Goal: Task Accomplishment & Management: Manage account settings

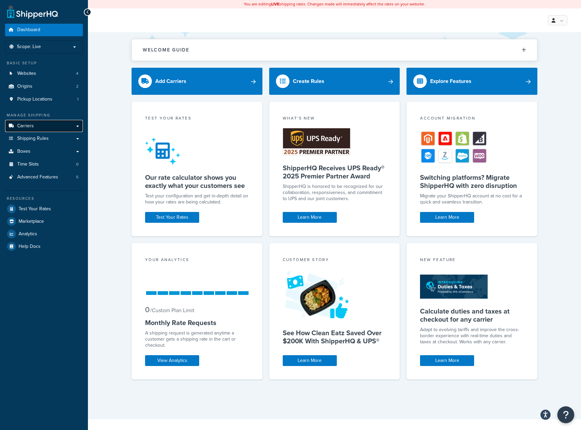
click at [37, 129] on link "Carriers" at bounding box center [44, 126] width 78 height 13
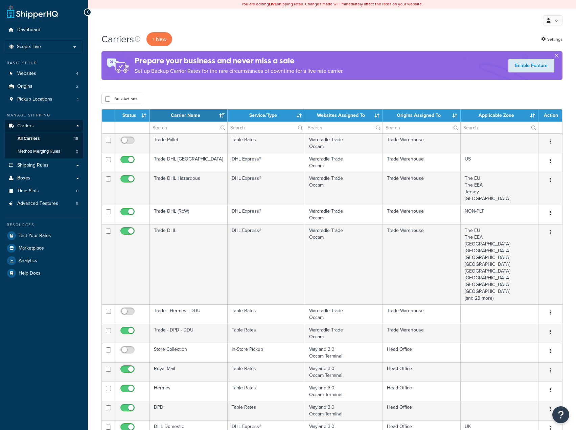
select select "15"
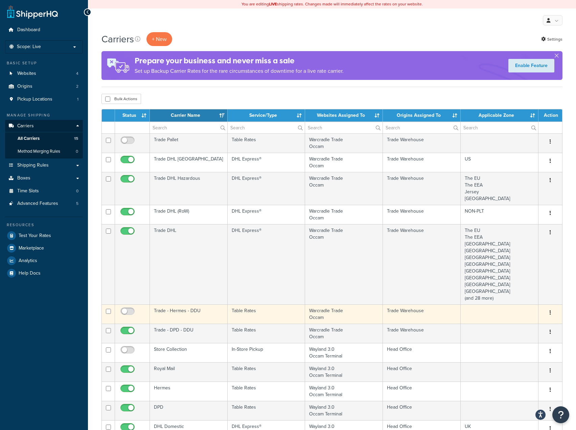
click at [207, 312] on td "Trade - Hermes - DDU" at bounding box center [189, 313] width 78 height 19
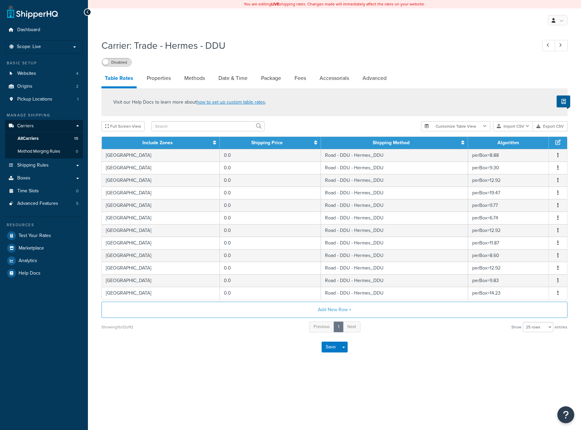
select select "25"
click at [167, 86] on link "Properties" at bounding box center [158, 78] width 31 height 16
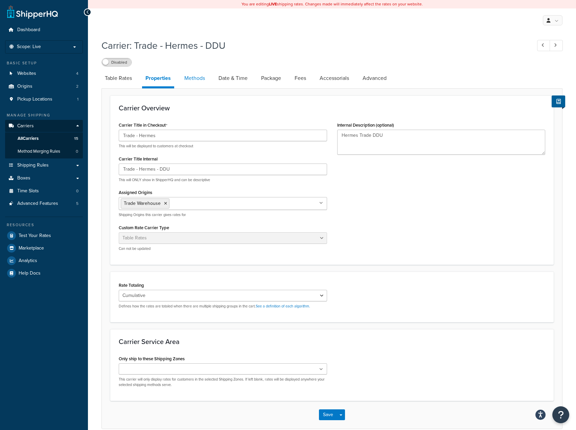
click at [197, 82] on link "Methods" at bounding box center [194, 78] width 27 height 16
select select "25"
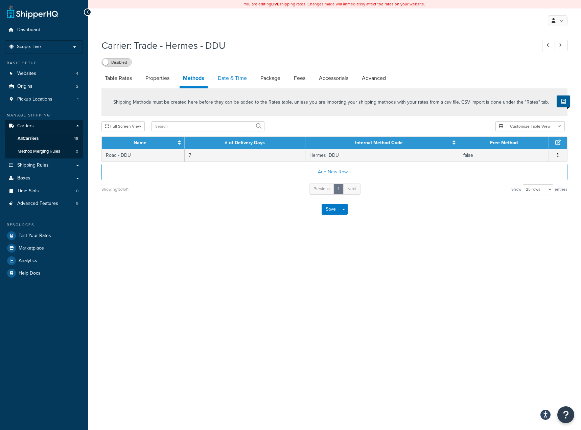
click at [225, 82] on link "Date & Time" at bounding box center [232, 78] width 36 height 16
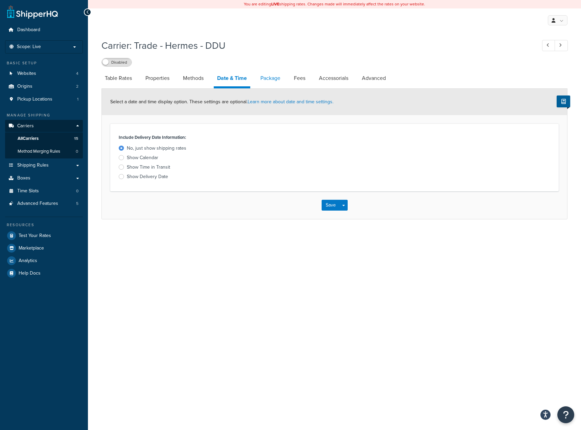
click at [271, 80] on link "Package" at bounding box center [270, 78] width 27 height 16
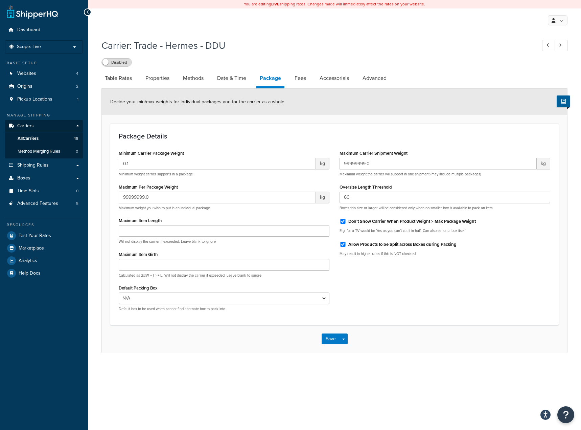
click at [338, 239] on div "Maximum Carrier Shipment Weight 99999999.0 kg Maximum weight the carrier will s…" at bounding box center [445, 204] width 221 height 113
click at [343, 239] on div "Allow Products to be Split across Boxes during Packing" at bounding box center [445, 243] width 211 height 10
click at [343, 244] on input "Allow Products to be Split across Boxes during Packing" at bounding box center [343, 243] width 7 height 5
checkbox input "false"
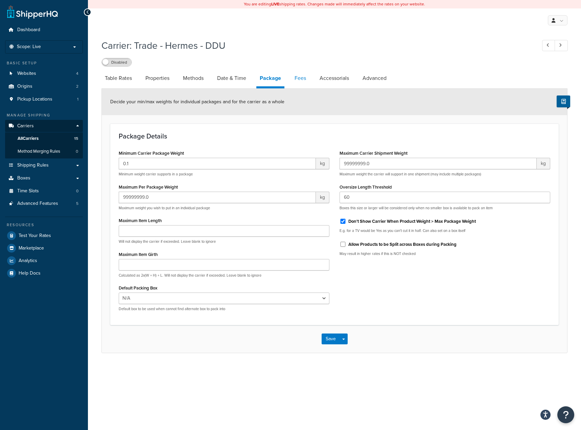
click at [298, 75] on link "Fees" at bounding box center [300, 78] width 18 height 16
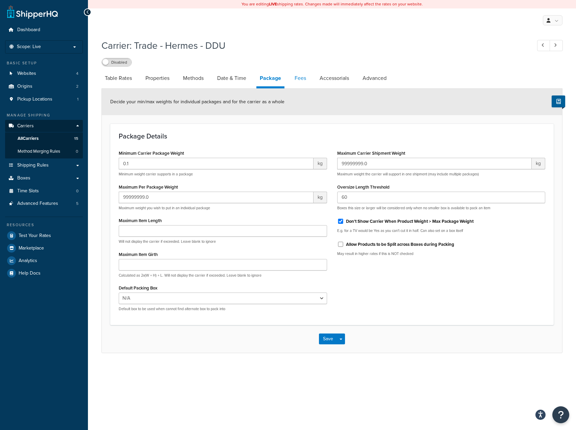
select select "AFTER"
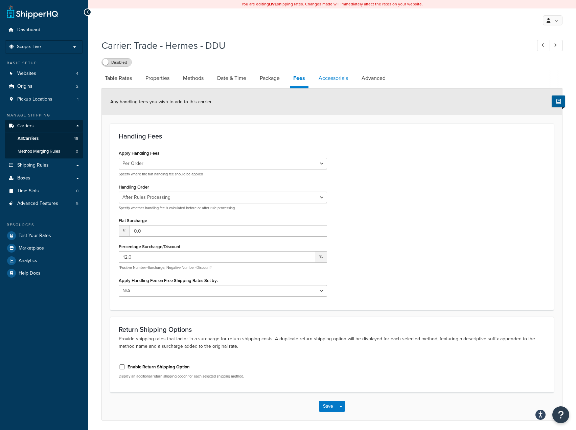
click at [316, 74] on link "Accessorials" at bounding box center [333, 78] width 36 height 16
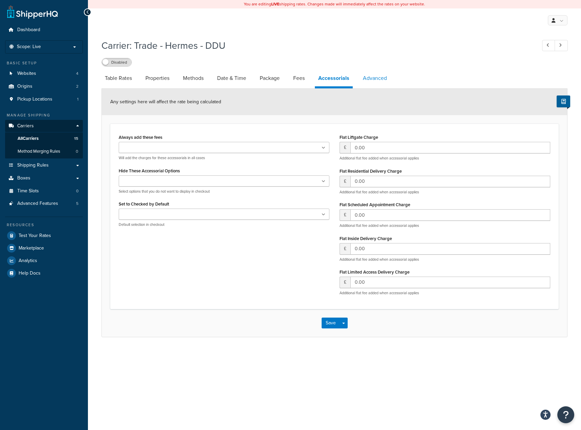
click at [372, 76] on link "Advanced" at bounding box center [375, 78] width 31 height 16
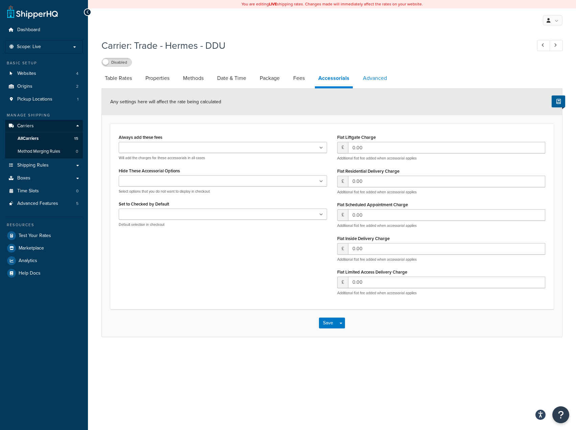
select select "false"
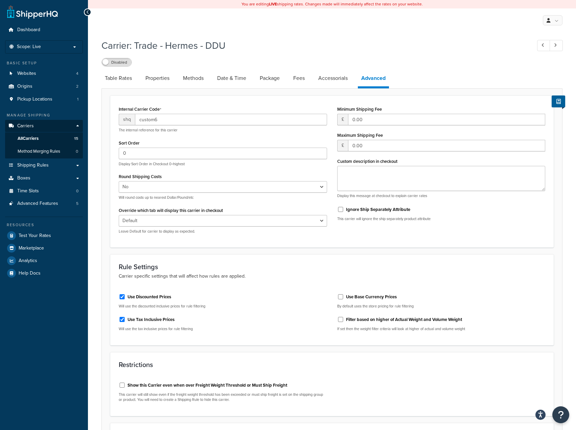
click at [126, 317] on div "Use Tax Inclusive Prices" at bounding box center [223, 319] width 208 height 10
click at [124, 317] on input "Use Tax Inclusive Prices" at bounding box center [122, 319] width 7 height 5
checkbox input "false"
click at [124, 297] on input "Use Discounted Prices" at bounding box center [122, 296] width 7 height 5
checkbox input "false"
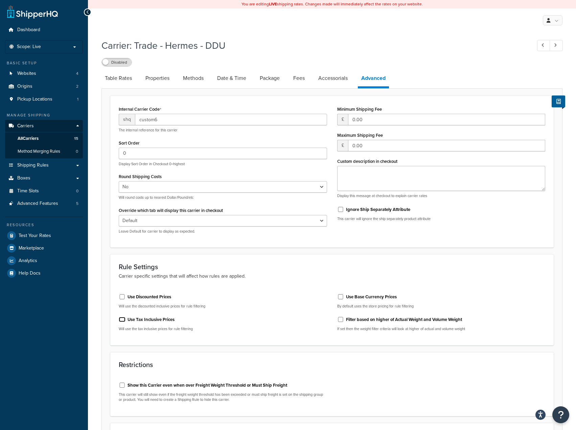
click at [122, 320] on input "Use Tax Inclusive Prices" at bounding box center [122, 319] width 7 height 5
checkbox input "true"
click at [123, 298] on input "Use Discounted Prices" at bounding box center [122, 296] width 7 height 5
checkbox input "true"
click at [131, 82] on link "Table Rates" at bounding box center [118, 78] width 34 height 16
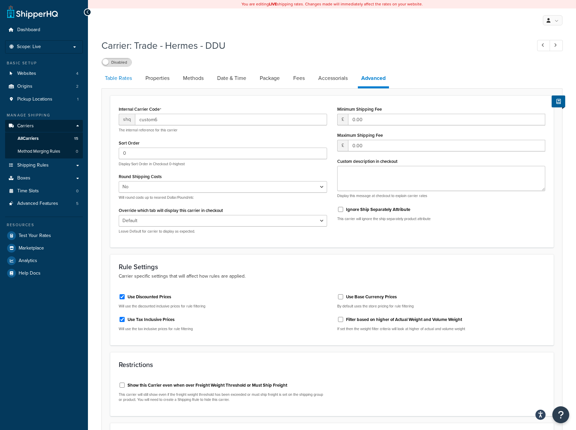
select select "25"
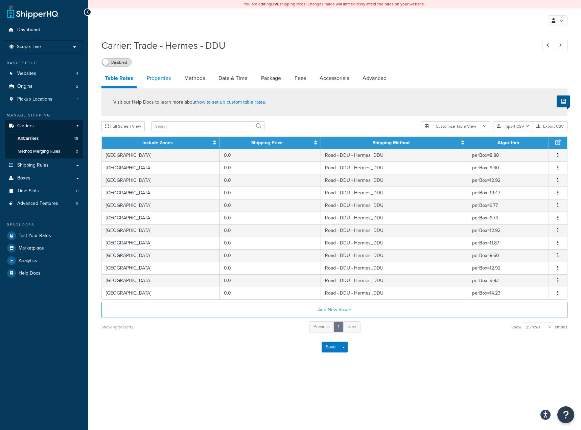
click at [145, 81] on link "Properties" at bounding box center [158, 78] width 31 height 16
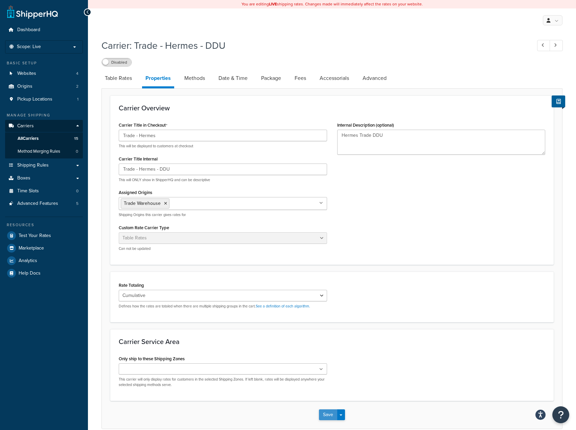
click at [333, 415] on button "Save" at bounding box center [328, 414] width 18 height 11
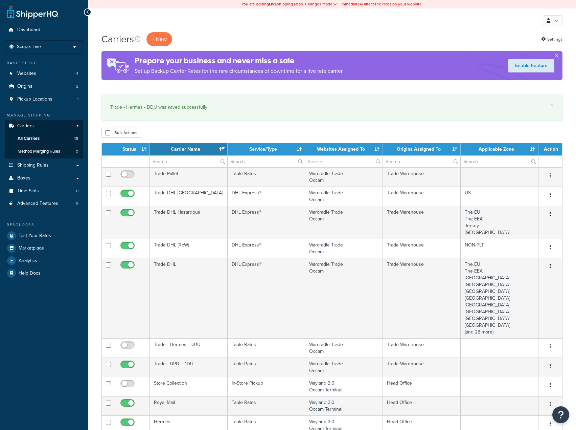
select select "15"
click at [52, 168] on link "Shipping Rules" at bounding box center [44, 165] width 78 height 13
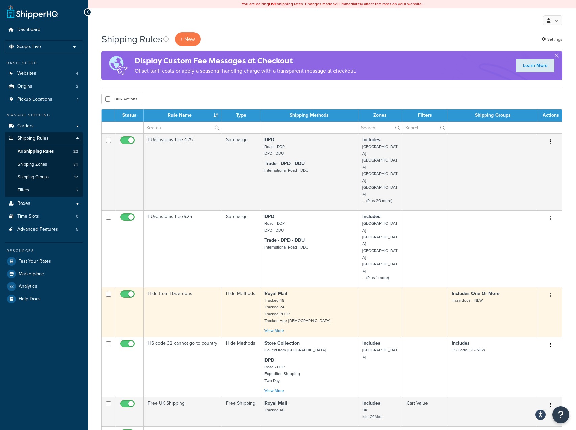
click at [164, 287] on td "Hide from Hazardous" at bounding box center [183, 312] width 78 height 50
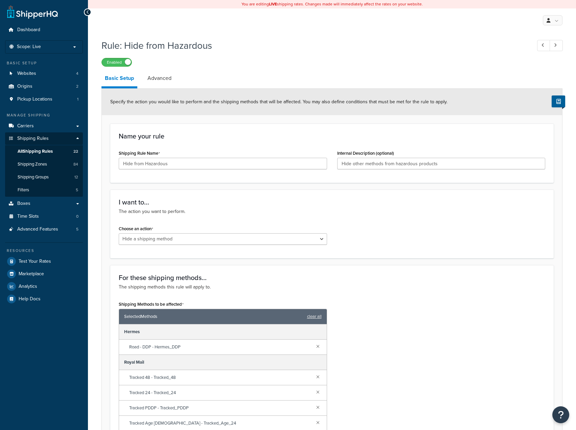
select select "HIDE"
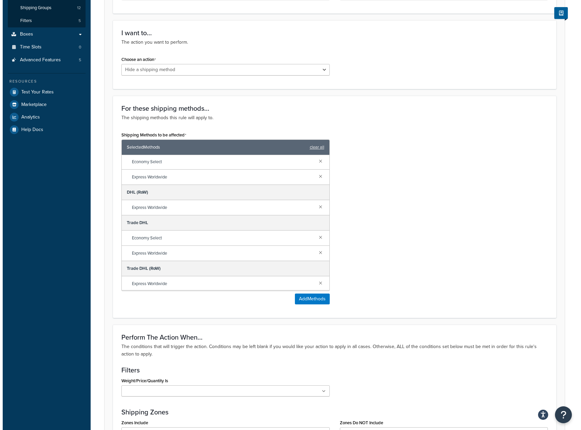
scroll to position [138, 0]
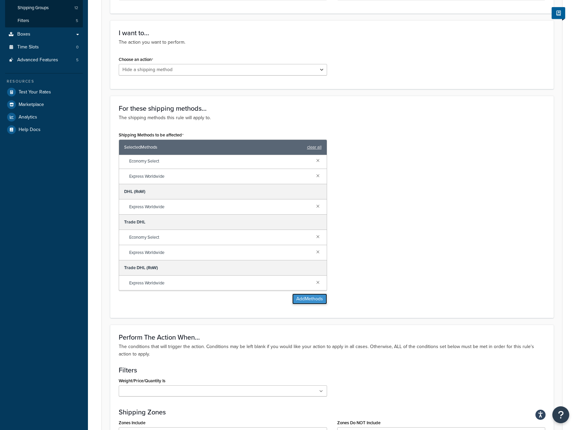
click at [317, 296] on button "Add Methods" at bounding box center [309, 298] width 35 height 11
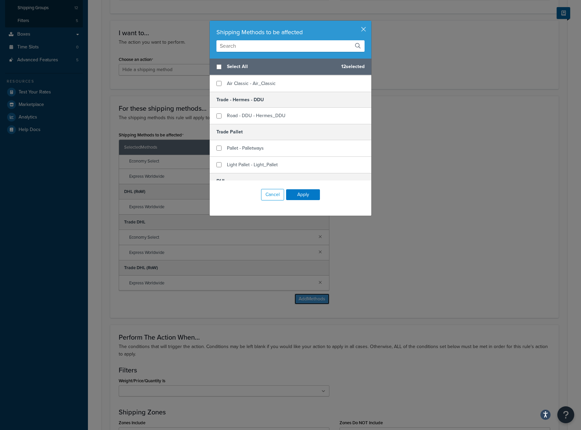
scroll to position [356, 0]
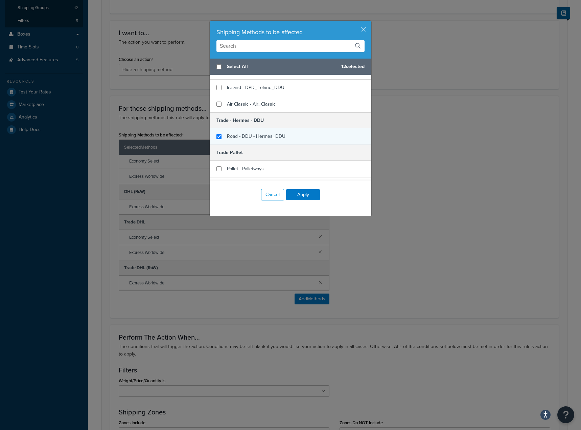
checkbox input "true"
click at [231, 134] on span "Road - DDU - Hermes_DDU" at bounding box center [256, 136] width 59 height 7
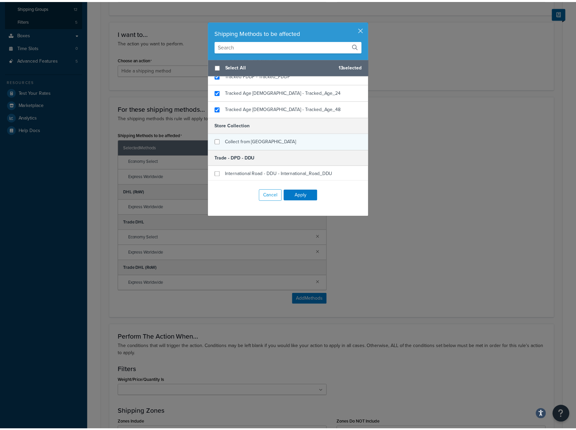
scroll to position [187, 0]
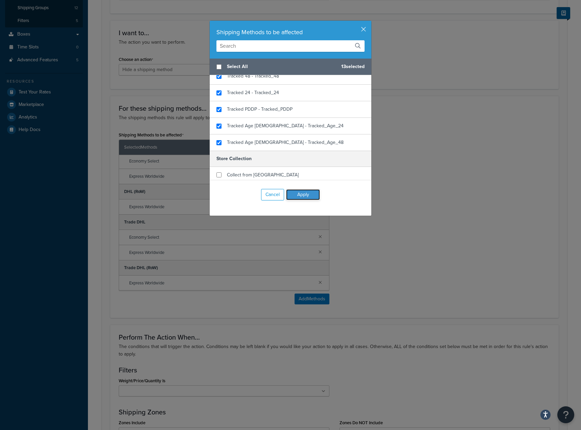
click at [304, 193] on button "Apply" at bounding box center [303, 194] width 34 height 11
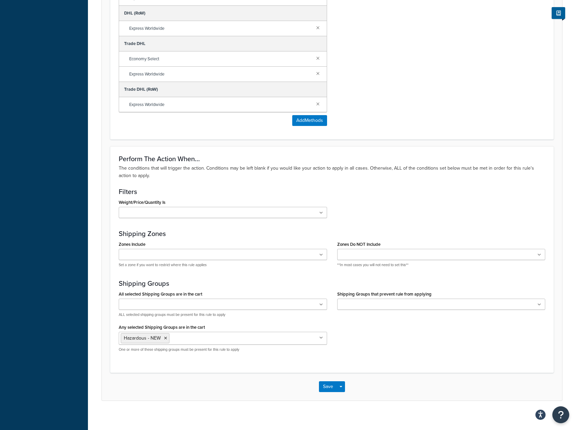
scroll to position [352, 0]
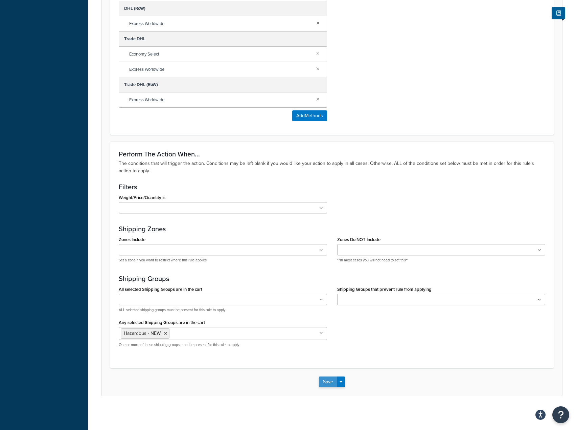
click at [322, 383] on button "Save" at bounding box center [328, 381] width 18 height 11
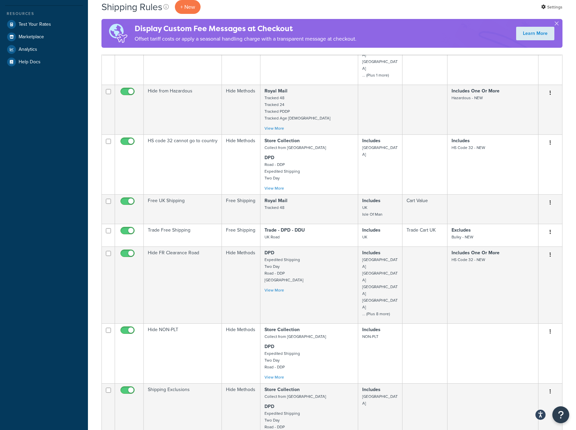
scroll to position [271, 0]
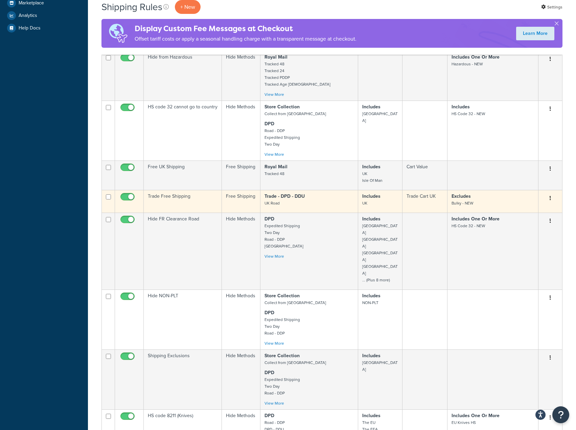
click at [343, 193] on p "Trade - DPD - DDU UK Road" at bounding box center [308, 200] width 89 height 14
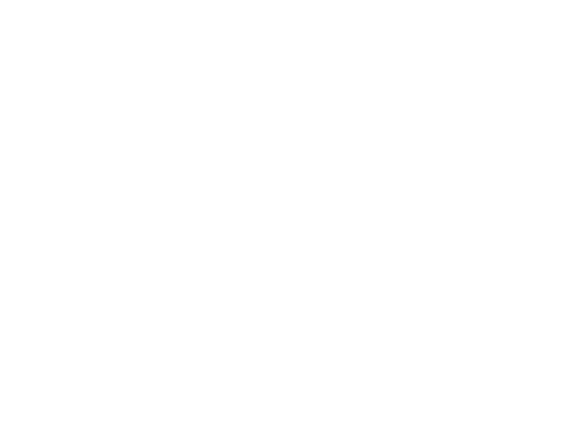
select select "OVERRIDE"
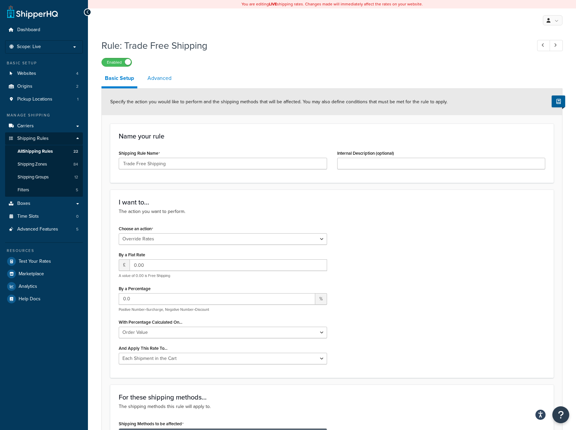
click at [168, 77] on link "Advanced" at bounding box center [159, 78] width 31 height 16
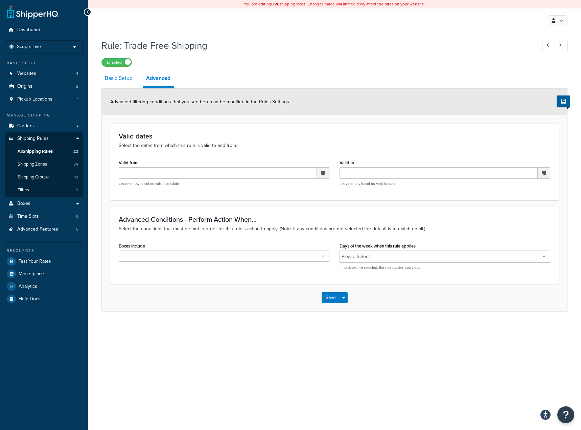
click at [119, 76] on link "Basic Setup" at bounding box center [118, 78] width 34 height 16
select select "OVERRIDE"
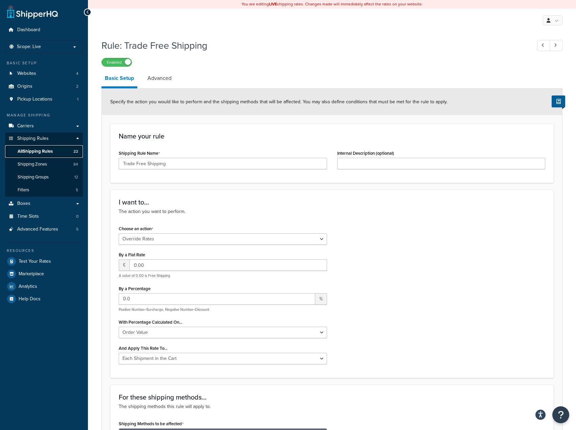
click at [42, 151] on span "All Shipping Rules" at bounding box center [35, 151] width 35 height 6
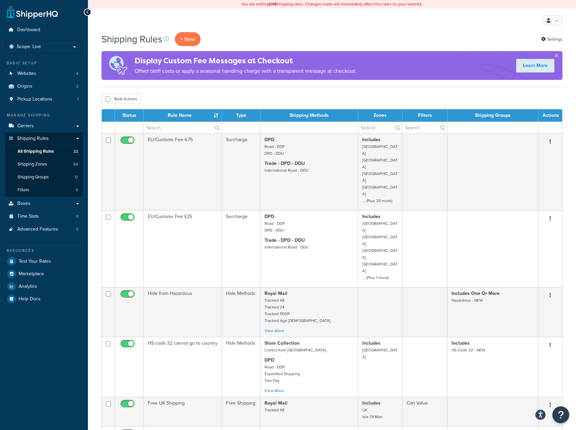
scroll to position [169, 0]
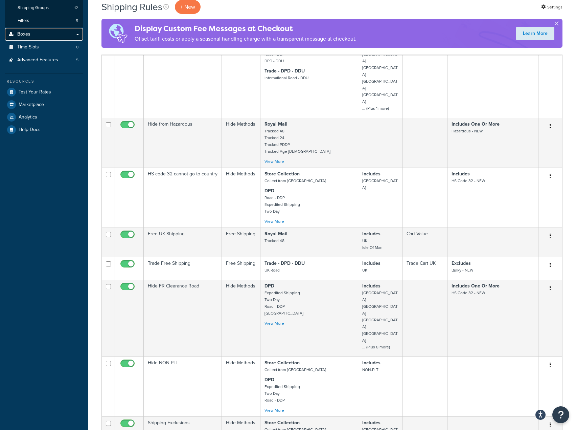
click at [29, 31] on span "Boxes" at bounding box center [23, 34] width 13 height 6
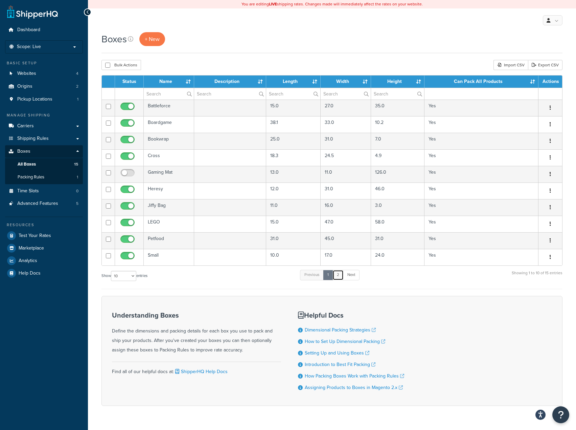
click at [340, 273] on link "2" at bounding box center [337, 275] width 11 height 10
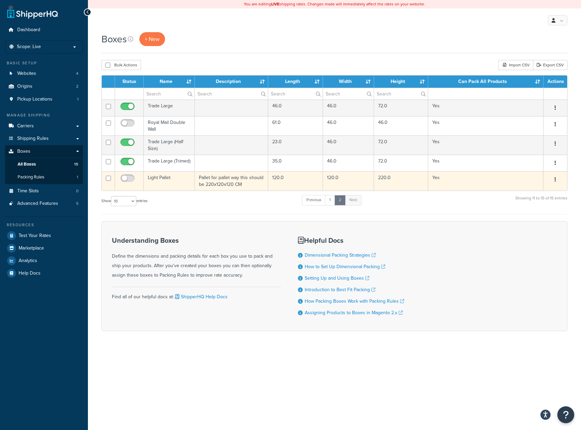
click at [235, 176] on td "Pallet for pallet way this should be 220x120x120 CM" at bounding box center [231, 180] width 73 height 19
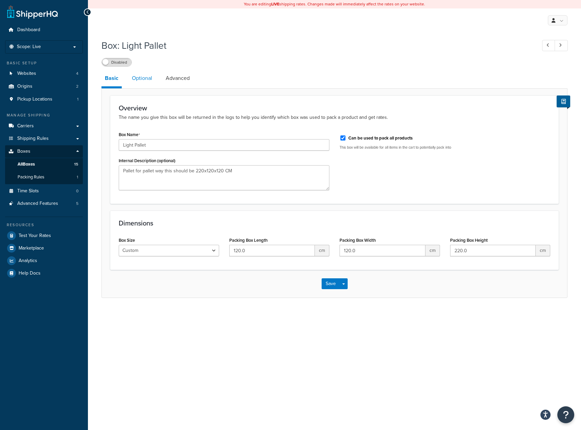
click at [142, 80] on link "Optional" at bounding box center [142, 78] width 27 height 16
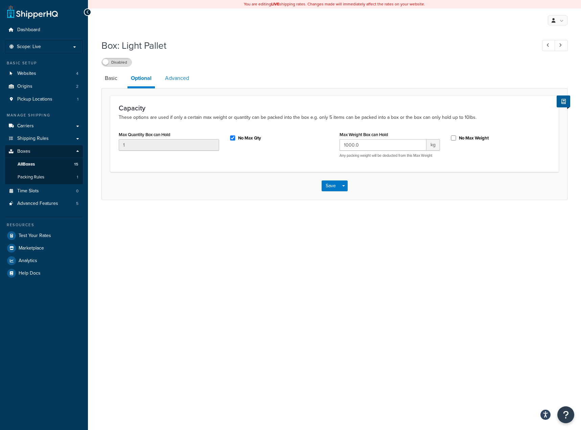
click at [173, 72] on link "Advanced" at bounding box center [177, 78] width 31 height 16
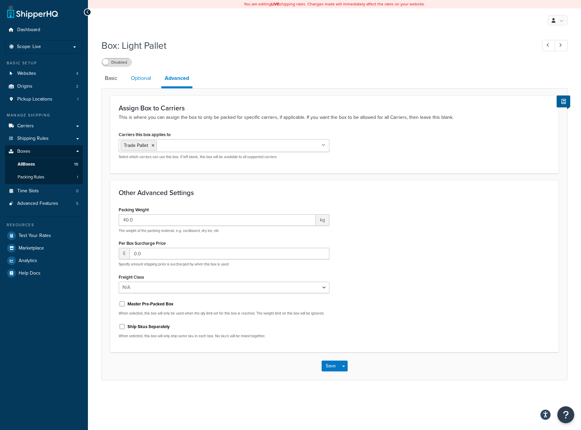
click at [147, 79] on link "Optional" at bounding box center [141, 78] width 27 height 16
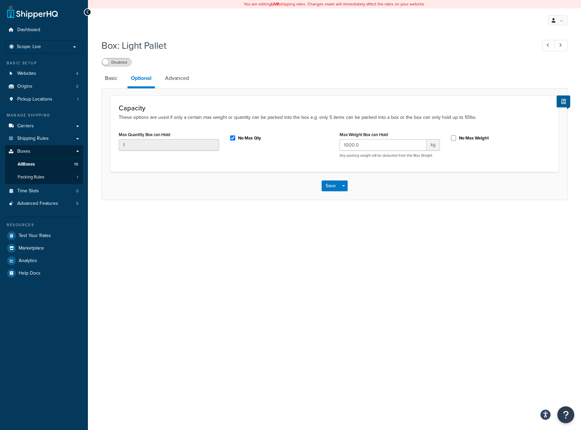
click at [131, 80] on link "Optional" at bounding box center [141, 79] width 27 height 18
click at [111, 82] on link "Basic" at bounding box center [110, 78] width 19 height 16
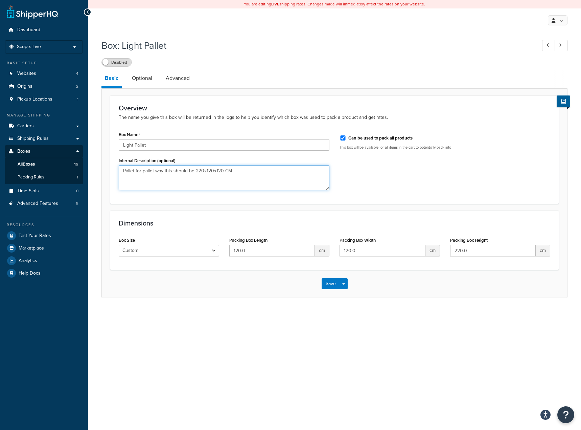
click at [259, 176] on textarea "Pallet for pallet way this should be 220x120x120 CM" at bounding box center [224, 177] width 211 height 25
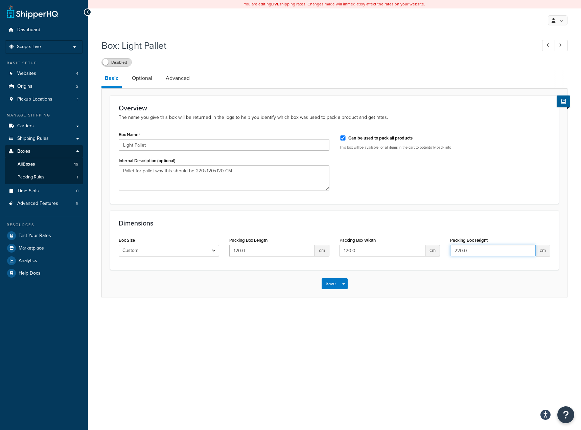
drag, startPoint x: 455, startPoint y: 250, endPoint x: 475, endPoint y: 249, distance: 20.0
click at [475, 249] on input "220.0" at bounding box center [493, 250] width 86 height 11
click at [463, 248] on input "220.0" at bounding box center [493, 250] width 86 height 11
drag, startPoint x: 461, startPoint y: 249, endPoint x: 475, endPoint y: 249, distance: 13.9
click at [474, 249] on input "220.0" at bounding box center [493, 250] width 86 height 11
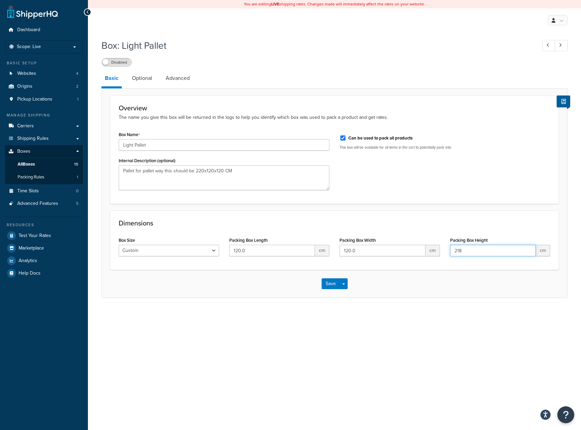
type input "218"
click at [487, 261] on div "Dimensions Box Size Custom USPS Small Flat Box USPS Medium Flat Box USPS Large …" at bounding box center [334, 239] width 448 height 59
click at [147, 72] on link "Optional" at bounding box center [142, 78] width 27 height 16
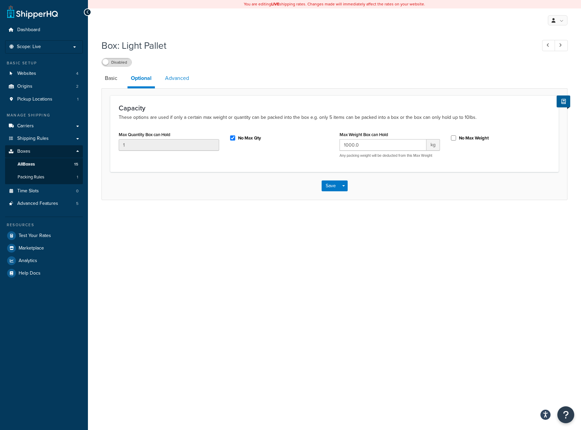
click at [170, 82] on link "Advanced" at bounding box center [177, 78] width 31 height 16
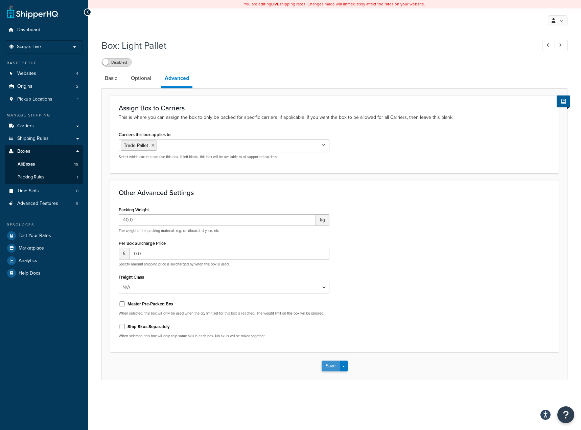
click at [337, 368] on button "Save" at bounding box center [331, 365] width 18 height 11
click at [43, 129] on link "Carriers" at bounding box center [44, 126] width 78 height 13
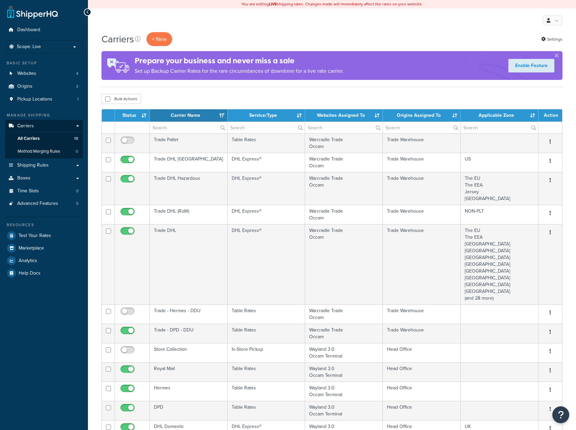
select select "15"
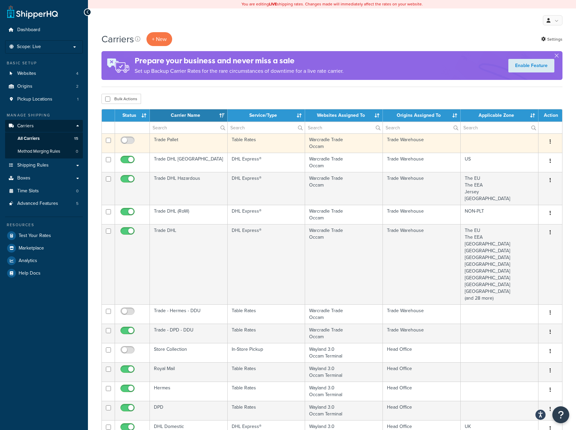
click at [205, 146] on td "Trade Pallet" at bounding box center [189, 142] width 78 height 19
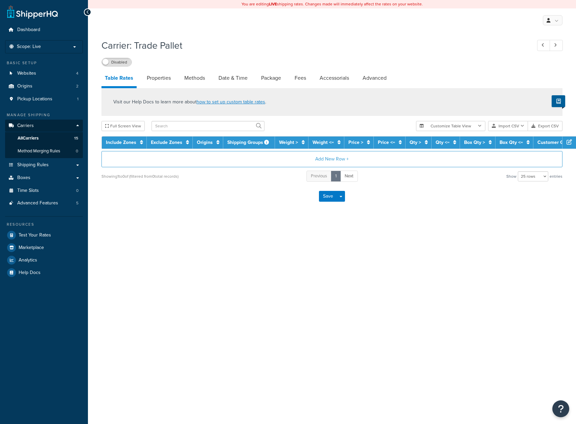
select select "25"
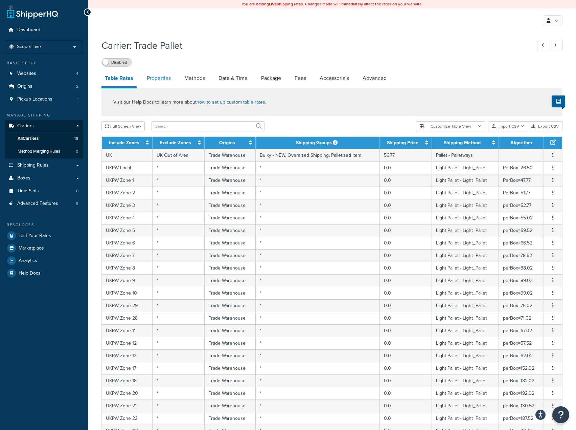
click at [158, 75] on link "Properties" at bounding box center [158, 78] width 31 height 16
select select "HIGHEST"
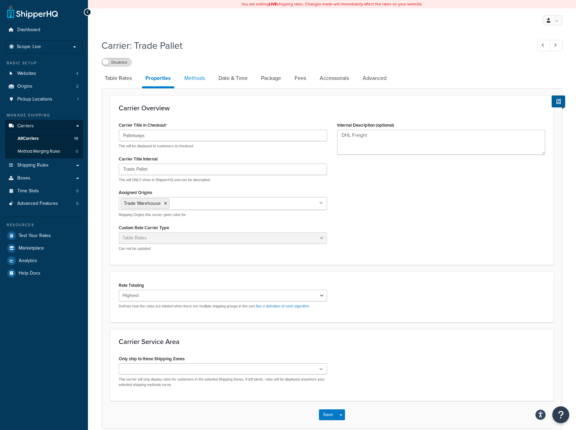
click at [195, 75] on link "Methods" at bounding box center [194, 78] width 27 height 16
select select "25"
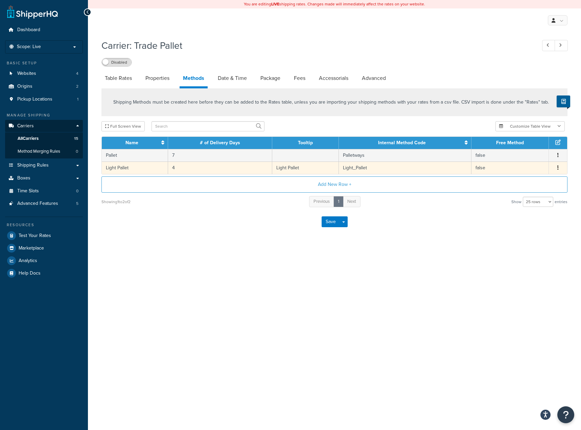
click at [385, 167] on td "Light_Pallet" at bounding box center [405, 167] width 133 height 13
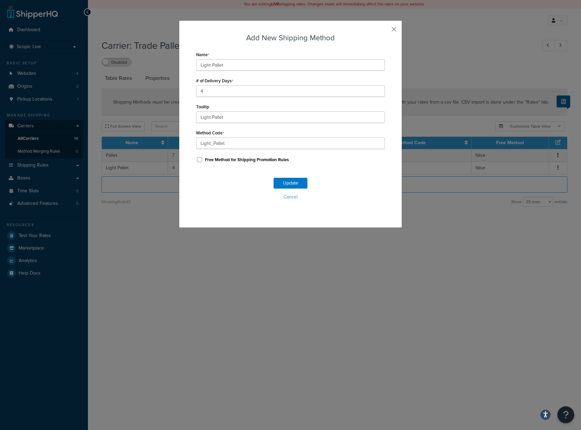
click at [385, 31] on button "button" at bounding box center [384, 32] width 2 height 2
click at [392, 25] on div "My Profile Billing Global Settings Contact Us Logout" at bounding box center [334, 20] width 493 height 24
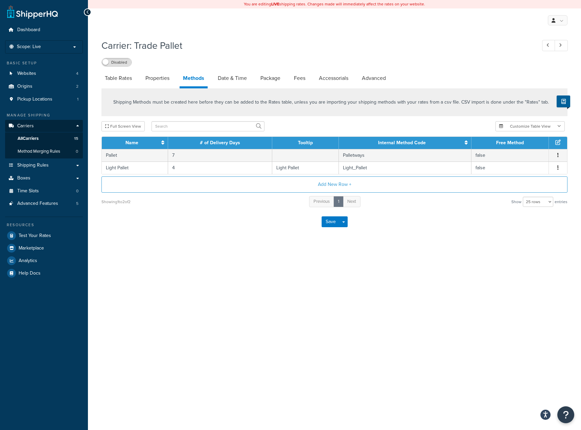
click at [223, 92] on div "Shipping Methods must be created here before they can be added to the Rates tab…" at bounding box center [334, 102] width 466 height 28
click at [227, 80] on link "Date & Time" at bounding box center [232, 78] width 36 height 16
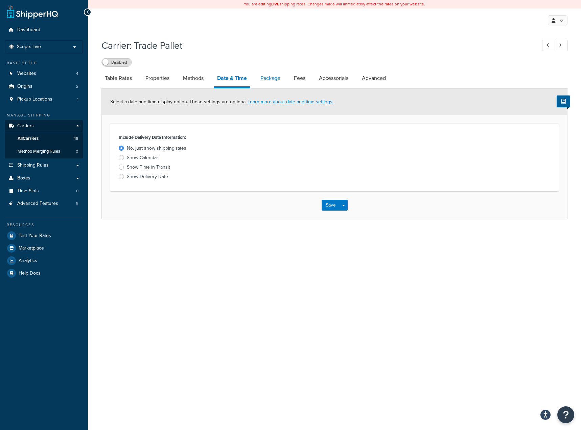
click at [273, 78] on link "Package" at bounding box center [270, 78] width 27 height 16
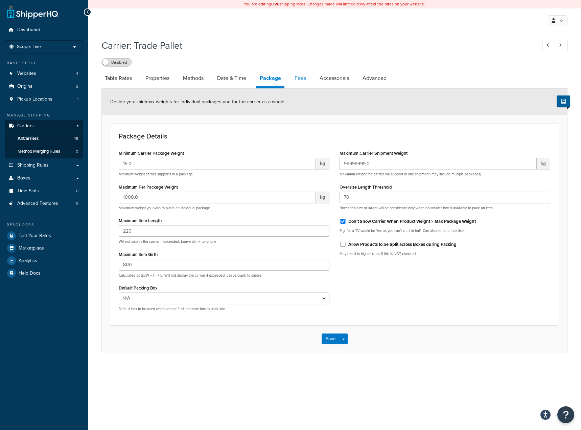
drag, startPoint x: 298, startPoint y: 77, endPoint x: 302, endPoint y: 81, distance: 5.8
click at [298, 77] on link "Fees" at bounding box center [300, 78] width 18 height 16
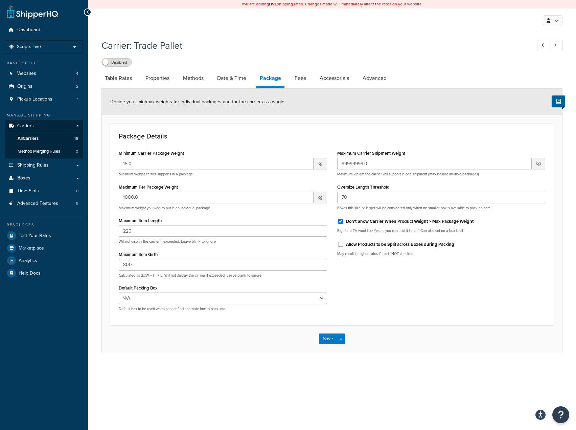
select select "AFTER"
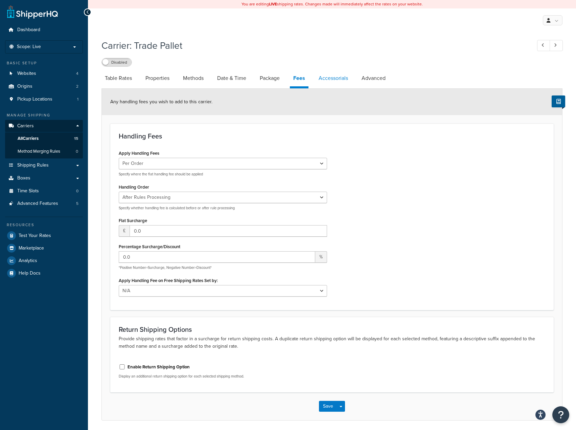
click at [335, 78] on link "Accessorials" at bounding box center [333, 78] width 36 height 16
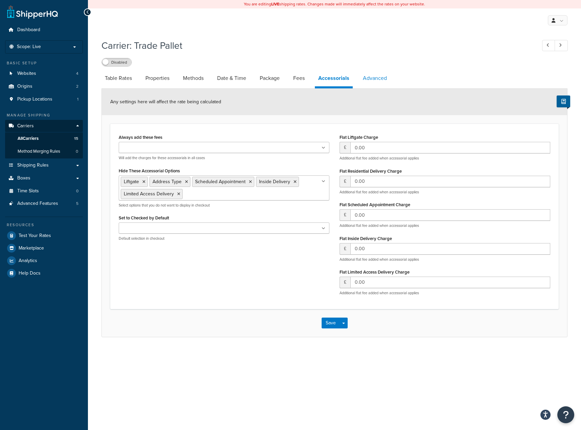
click at [369, 85] on link "Advanced" at bounding box center [375, 78] width 31 height 16
select select "false"
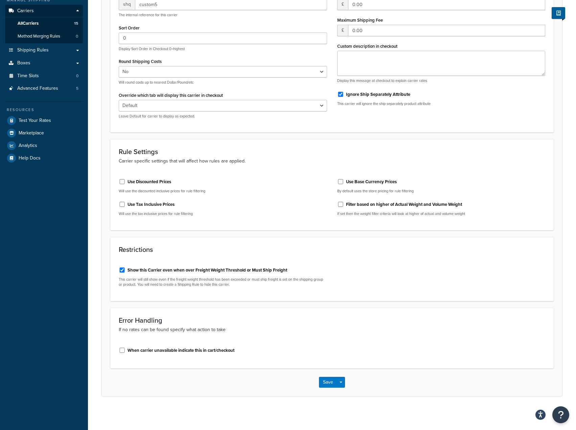
scroll to position [115, 0]
click at [326, 382] on button "Save" at bounding box center [328, 381] width 18 height 11
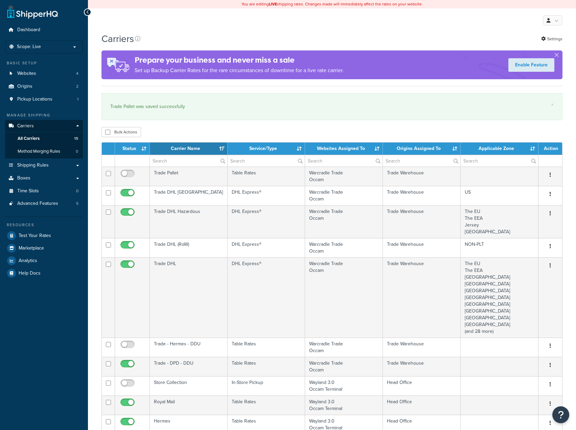
select select "15"
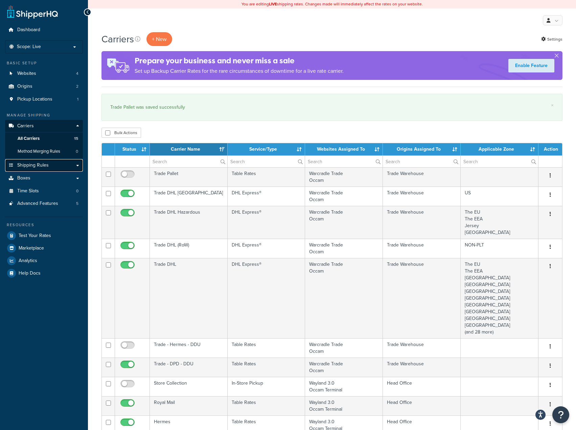
click at [39, 164] on span "Shipping Rules" at bounding box center [32, 165] width 31 height 6
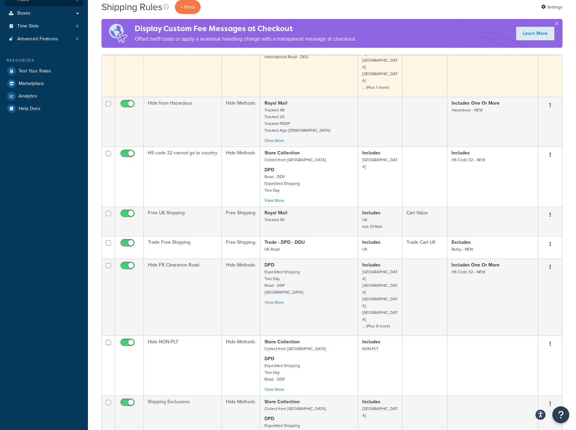
scroll to position [271, 0]
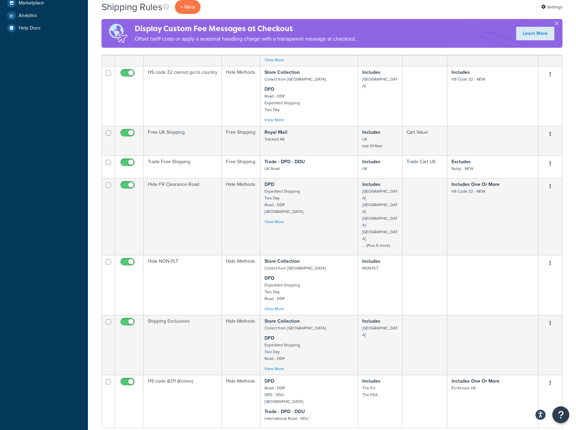
click at [335, 429] on link "2" at bounding box center [332, 437] width 11 height 10
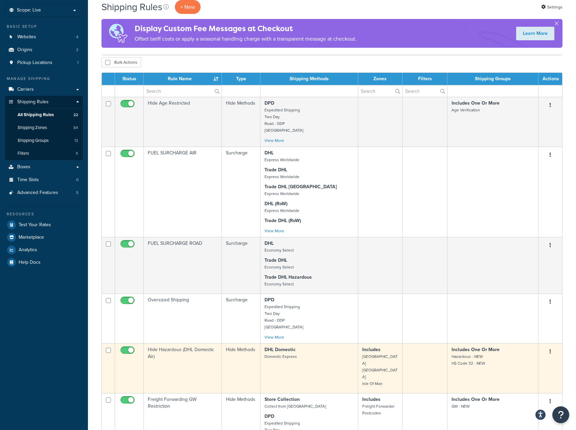
scroll to position [206, 0]
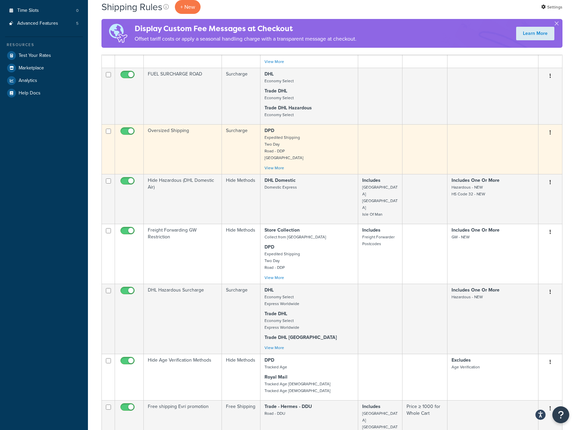
click at [227, 148] on td "Surcharge" at bounding box center [241, 149] width 39 height 50
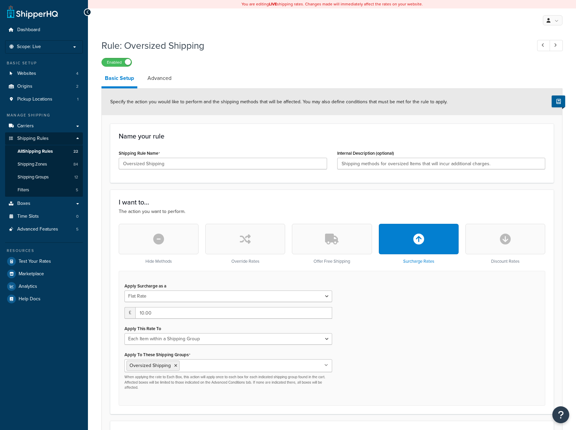
select select "ITEM"
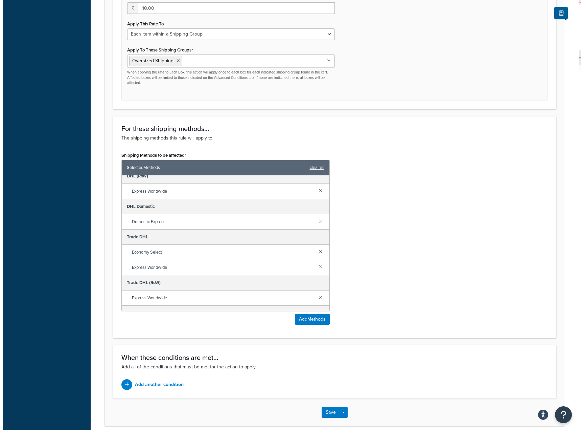
scroll to position [397, 0]
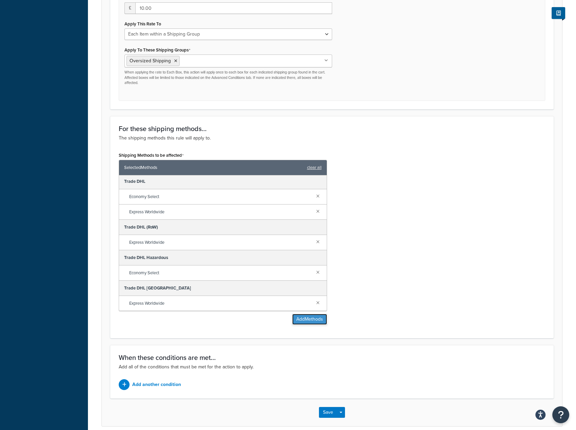
click at [292, 320] on button "Add Methods" at bounding box center [309, 319] width 35 height 11
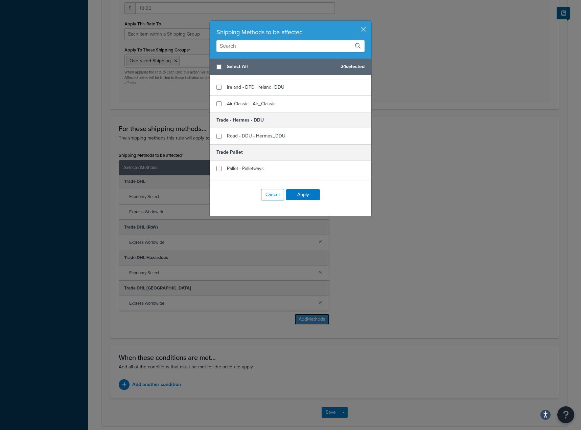
scroll to position [338, 0]
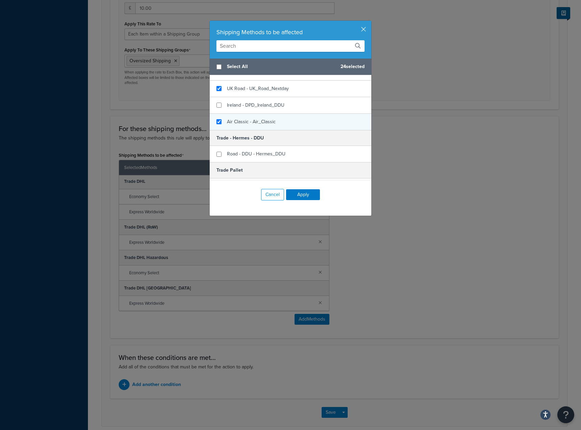
checkbox input "true"
click at [219, 119] on div "Air Classic - Air_Classic" at bounding box center [291, 122] width 162 height 16
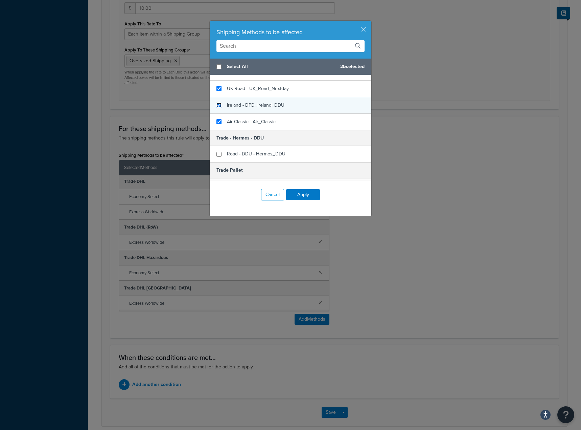
click at [218, 102] on input "checkbox" at bounding box center [218, 104] width 5 height 5
checkbox input "true"
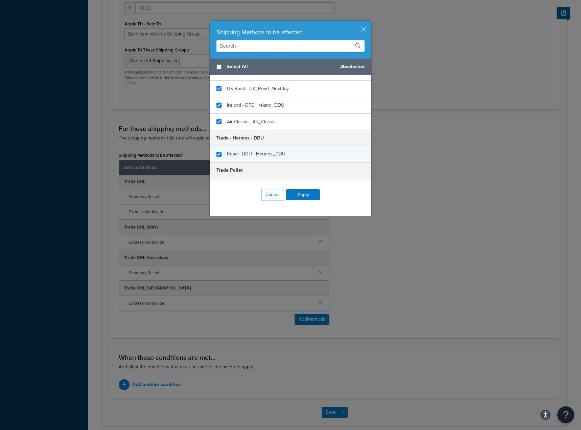
checkbox input "true"
click at [227, 152] on span "Road - DDU - Hermes_DDU" at bounding box center [256, 153] width 59 height 7
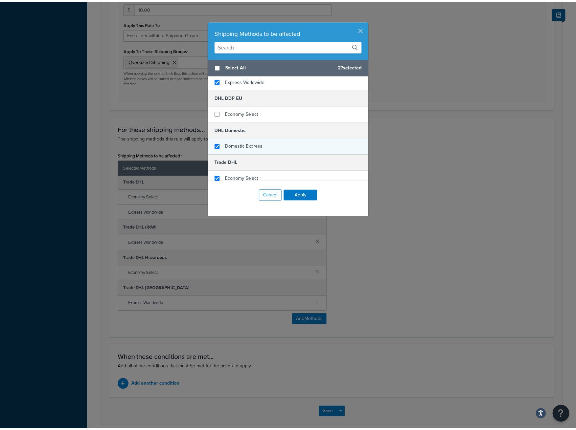
scroll to position [660, 0]
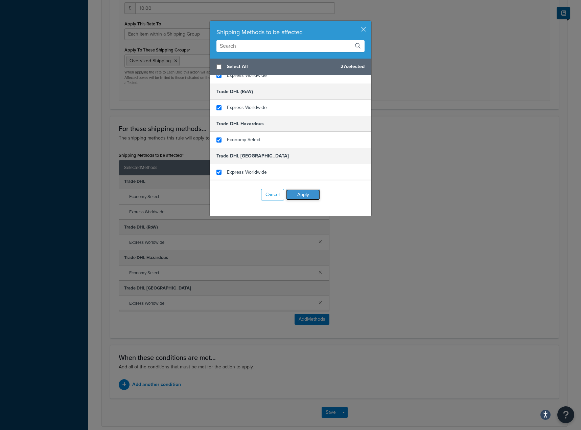
click at [309, 199] on button "Apply" at bounding box center [303, 194] width 34 height 11
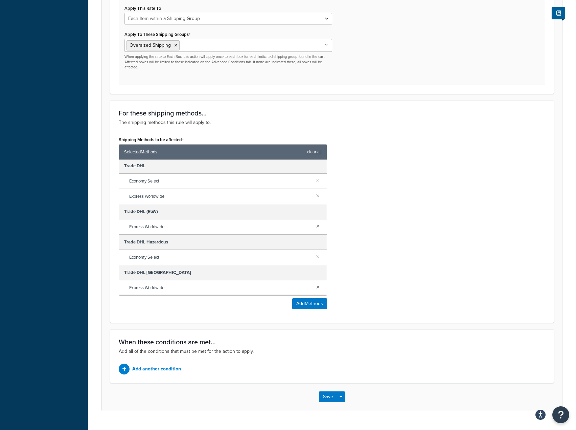
scroll to position [335, 0]
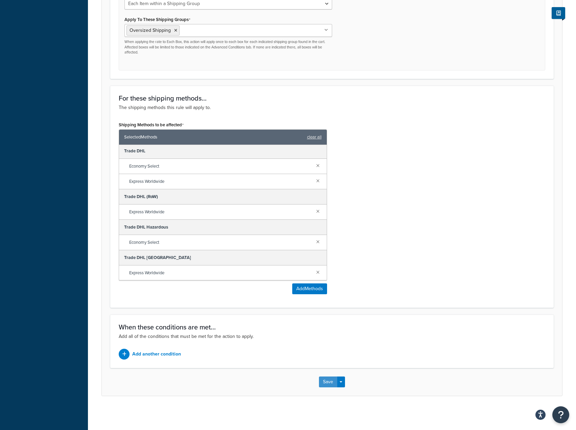
drag, startPoint x: 320, startPoint y: 384, endPoint x: 322, endPoint y: 393, distance: 9.0
click at [321, 385] on button "Save" at bounding box center [328, 381] width 18 height 11
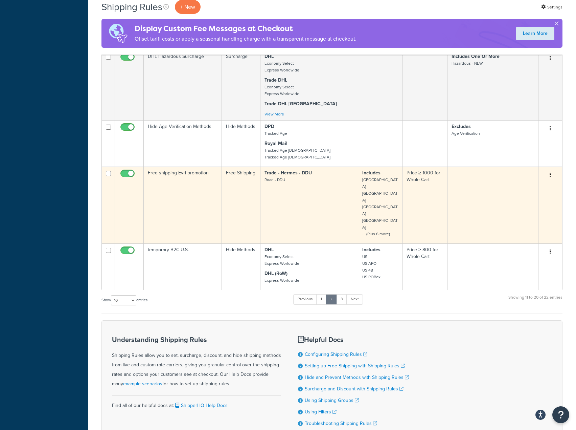
scroll to position [485, 0]
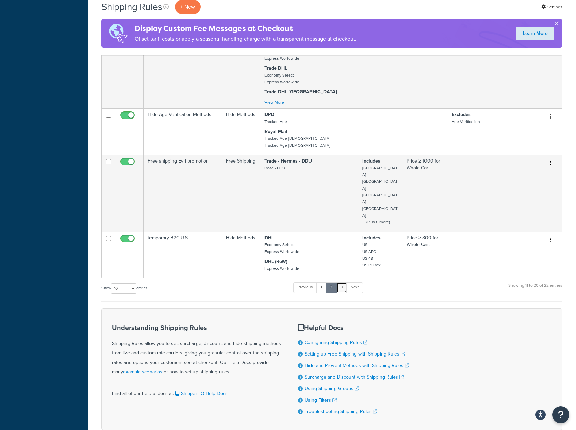
click at [339, 282] on link "3" at bounding box center [341, 287] width 11 height 10
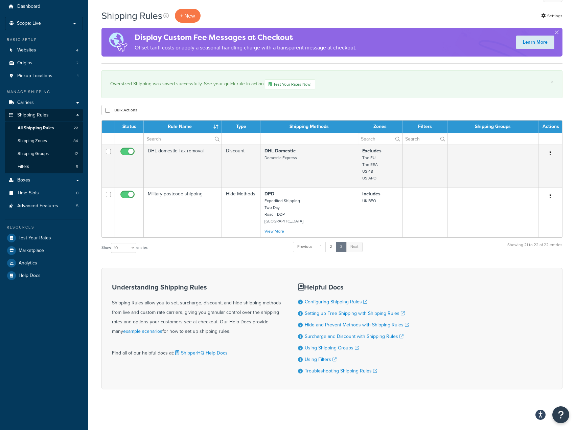
scroll to position [23, 0]
click at [47, 142] on span "Shipping Zones" at bounding box center [32, 141] width 29 height 6
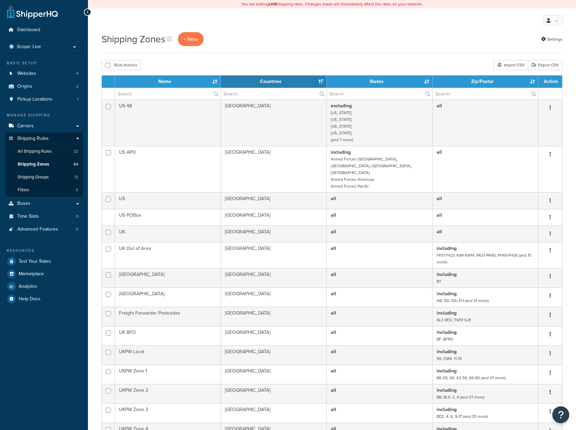
select select "15"
click at [47, 266] on link "Test Your Rates" at bounding box center [44, 261] width 78 height 12
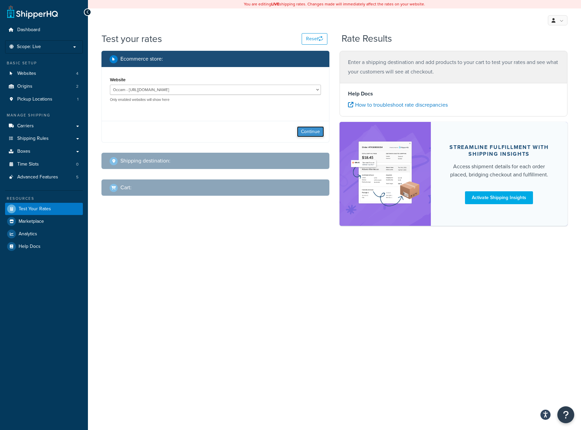
click at [313, 131] on button "Continue" at bounding box center [310, 131] width 27 height 11
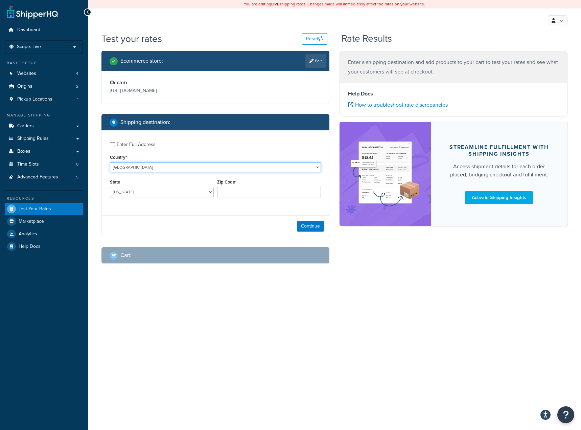
click at [199, 169] on select "[GEOGRAPHIC_DATA] [GEOGRAPHIC_DATA] [GEOGRAPHIC_DATA] [GEOGRAPHIC_DATA] [GEOGRA…" at bounding box center [215, 167] width 211 height 10
select select "GB"
click at [110, 162] on select "[GEOGRAPHIC_DATA] [GEOGRAPHIC_DATA] [GEOGRAPHIC_DATA] [GEOGRAPHIC_DATA] [GEOGRA…" at bounding box center [215, 167] width 211 height 10
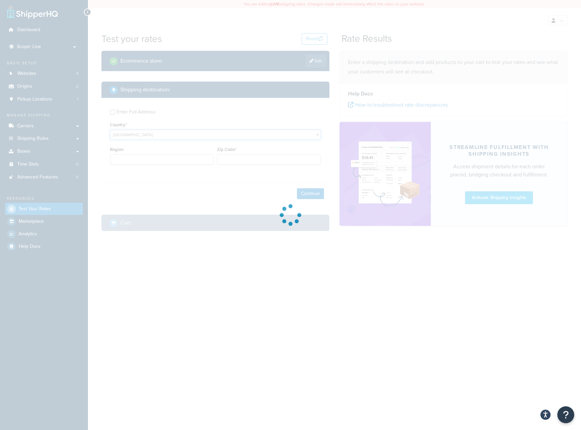
type input "AL"
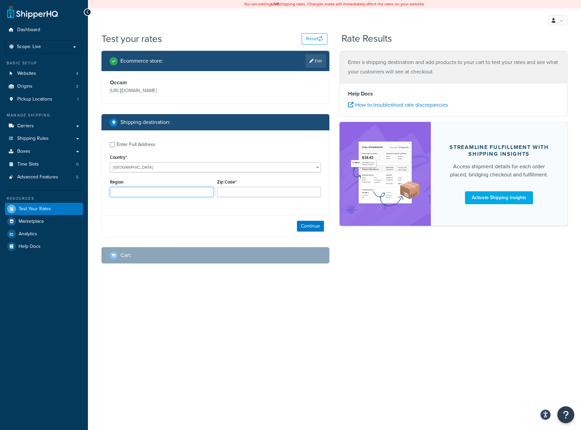
click at [172, 193] on input "Region" at bounding box center [162, 192] width 104 height 10
click at [235, 217] on div "Continue" at bounding box center [215, 225] width 227 height 21
click at [173, 192] on input "Region" at bounding box center [162, 192] width 104 height 10
type input "[GEOGRAPHIC_DATA]"
type input "SS5 [DATE]"
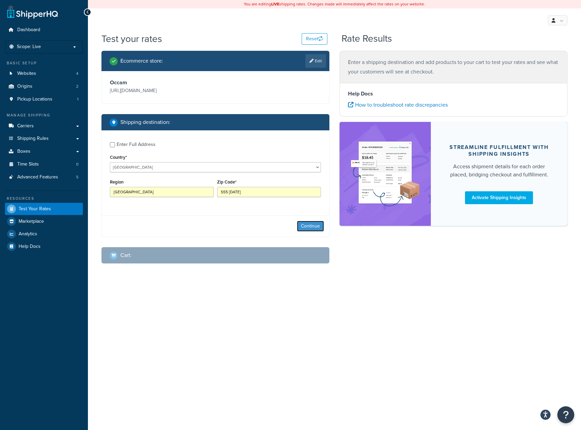
click at [308, 229] on button "Continue" at bounding box center [310, 226] width 27 height 11
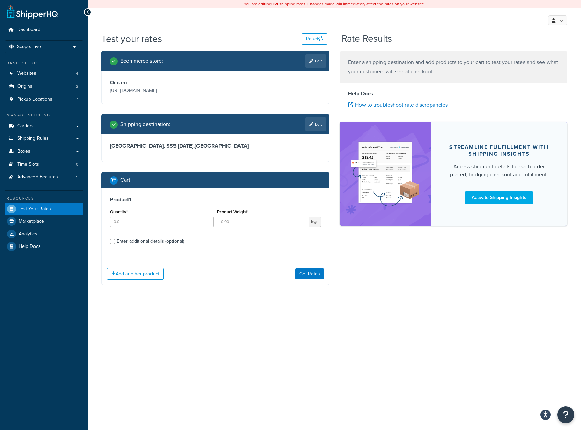
click at [189, 214] on div "Quantity*" at bounding box center [162, 217] width 104 height 20
click at [187, 220] on input "Quantity*" at bounding box center [162, 221] width 104 height 10
type input "15"
click at [239, 220] on input "Product Weight*" at bounding box center [263, 221] width 92 height 10
type input "30"
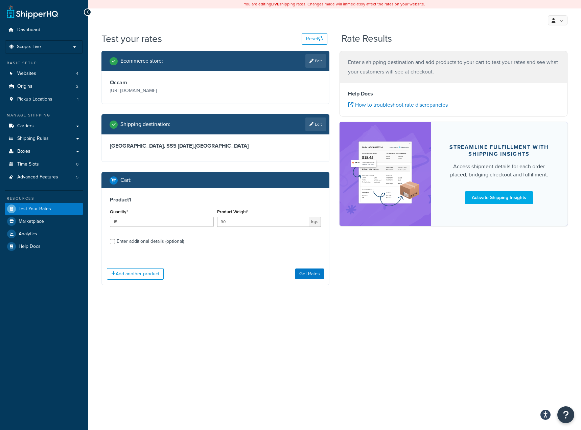
click at [120, 243] on div "Enter additional details (optional)" at bounding box center [150, 240] width 67 height 9
click at [115, 243] on input "Enter additional details (optional)" at bounding box center [112, 241] width 5 height 5
checkbox input "true"
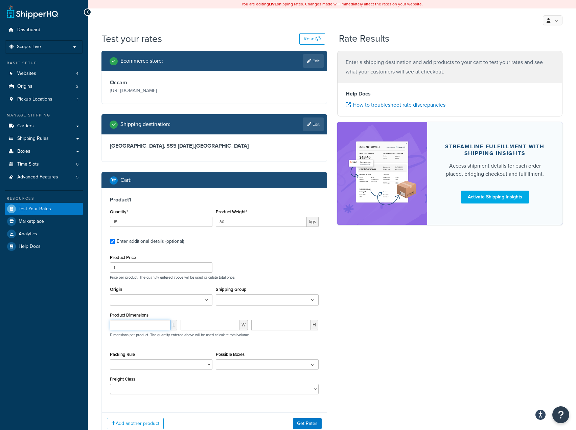
click at [122, 323] on input "number" at bounding box center [140, 325] width 61 height 10
type input "30"
click at [191, 320] on input "number" at bounding box center [210, 325] width 59 height 10
type input "30"
click at [291, 326] on input "number" at bounding box center [281, 325] width 60 height 10
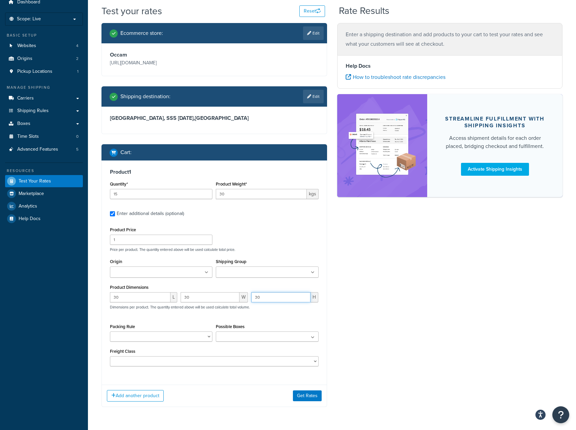
scroll to position [49, 0]
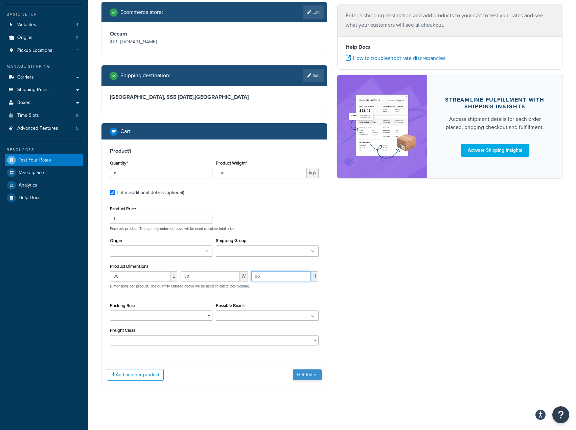
type input "30"
click at [305, 376] on button "Get Rates" at bounding box center [307, 374] width 29 height 11
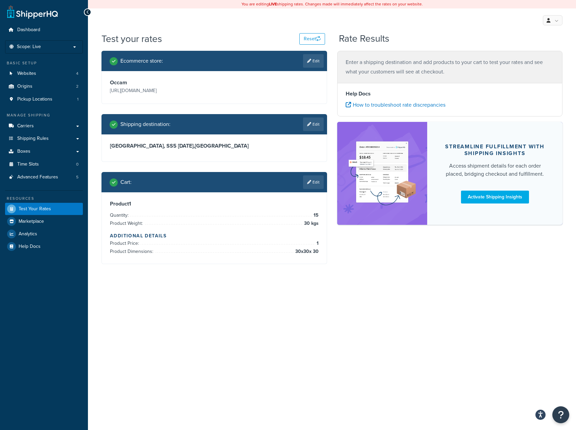
scroll to position [0, 0]
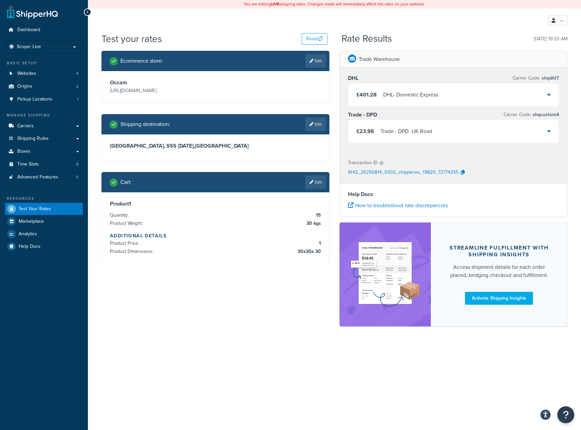
click at [438, 90] on div "DHL - Domestic Express" at bounding box center [410, 94] width 55 height 9
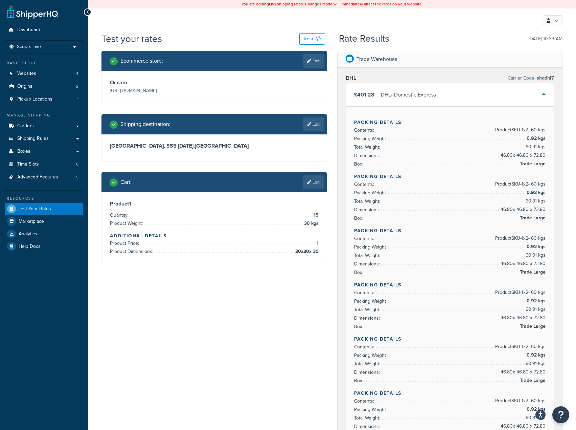
click at [26, 36] on ul "Dashboard Scope: Live Basic Setup Websites 4 Origins 2 Pickup Locations 1 Manag…" at bounding box center [44, 138] width 78 height 229
click at [27, 34] on link "Dashboard" at bounding box center [44, 30] width 78 height 13
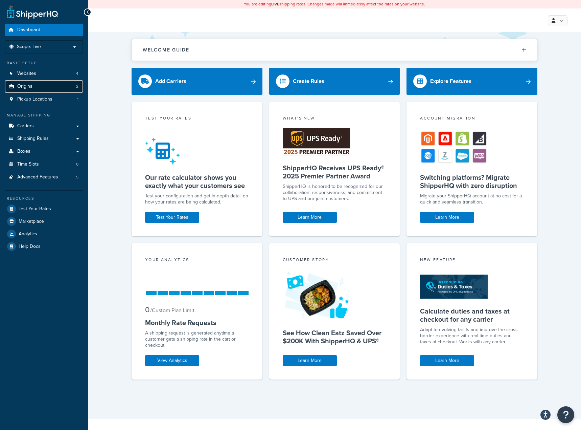
click at [47, 88] on link "Origins 2" at bounding box center [44, 86] width 78 height 13
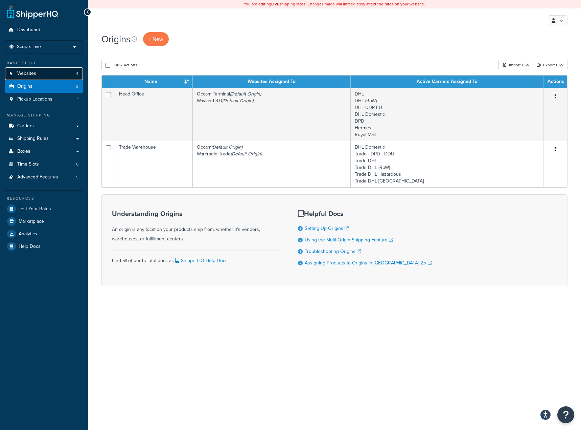
click at [42, 70] on link "Websites 4" at bounding box center [44, 73] width 78 height 13
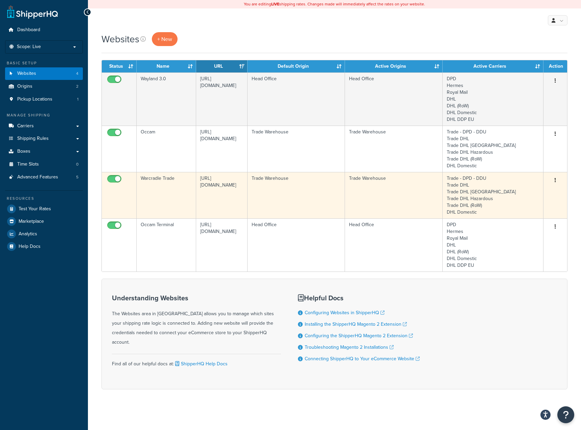
click at [287, 187] on td "Trade Warehouse" at bounding box center [296, 195] width 97 height 46
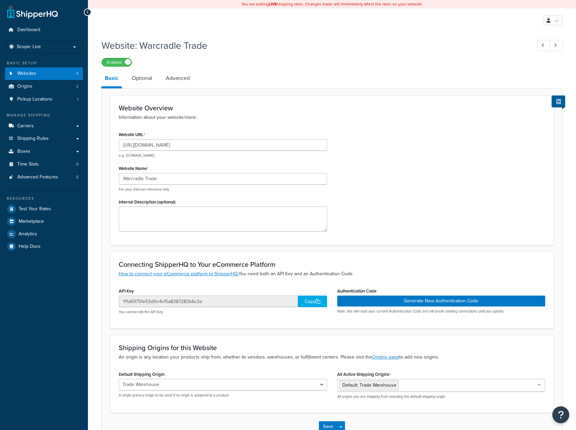
select select "90196"
click at [145, 79] on link "Optional" at bounding box center [142, 78] width 27 height 16
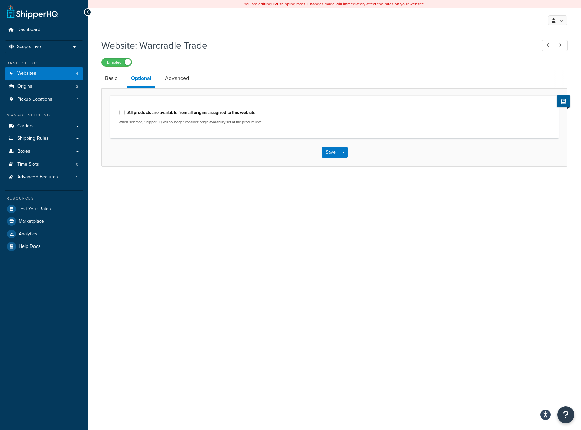
click at [159, 82] on li "Optional" at bounding box center [145, 79] width 34 height 18
click at [167, 81] on link "Advanced" at bounding box center [177, 78] width 31 height 16
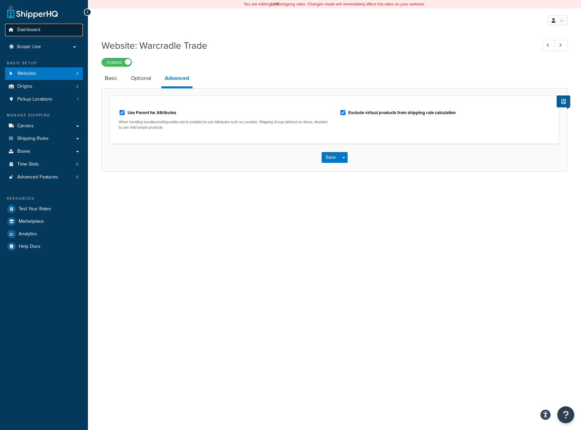
click at [49, 29] on link "Dashboard" at bounding box center [44, 30] width 78 height 13
